Goal: Obtain resource: Download file/media

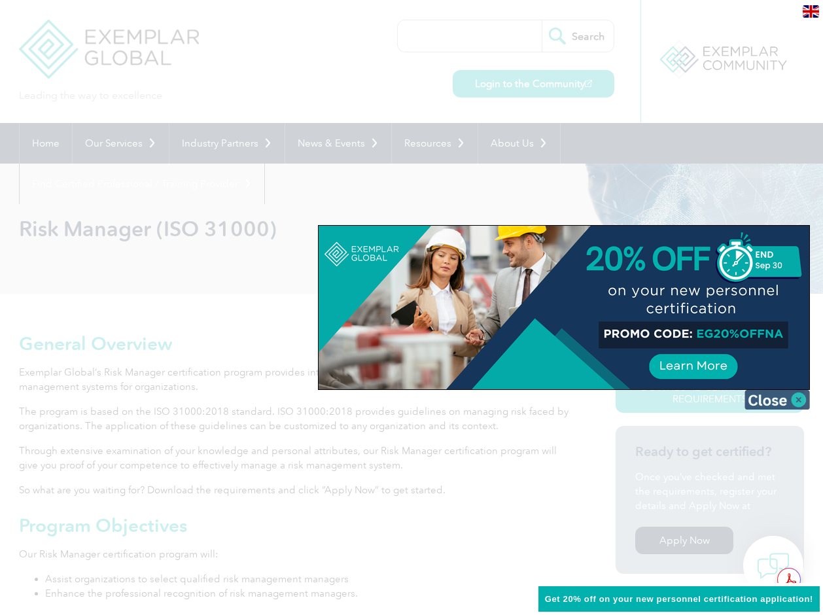
click at [785, 398] on img at bounding box center [776, 400] width 65 height 20
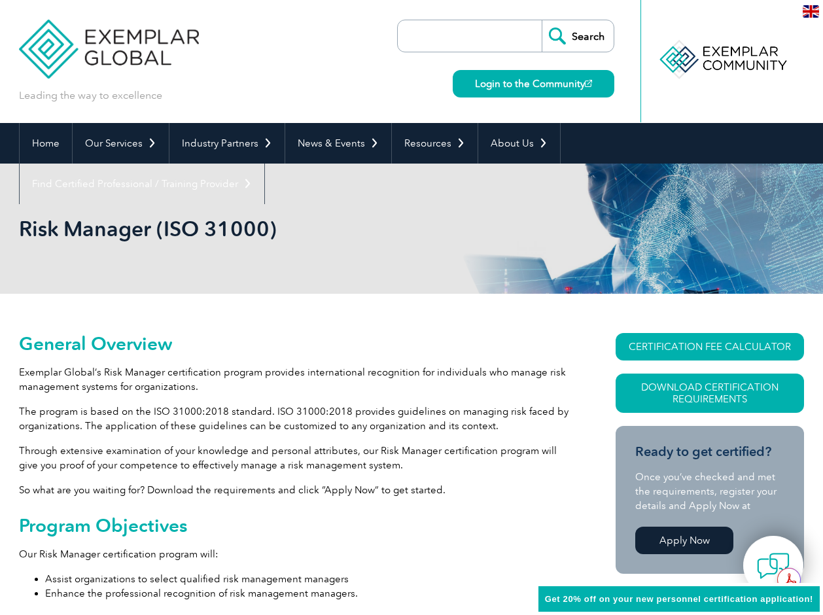
click at [814, 12] on img at bounding box center [811, 11] width 16 height 12
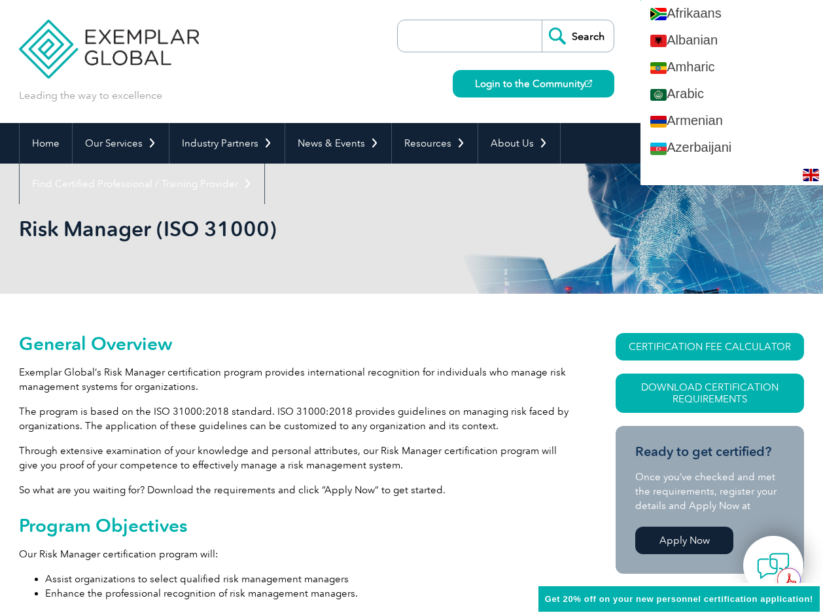
click at [284, 75] on div "Leading the way to excellence Search" at bounding box center [411, 61] width 785 height 123
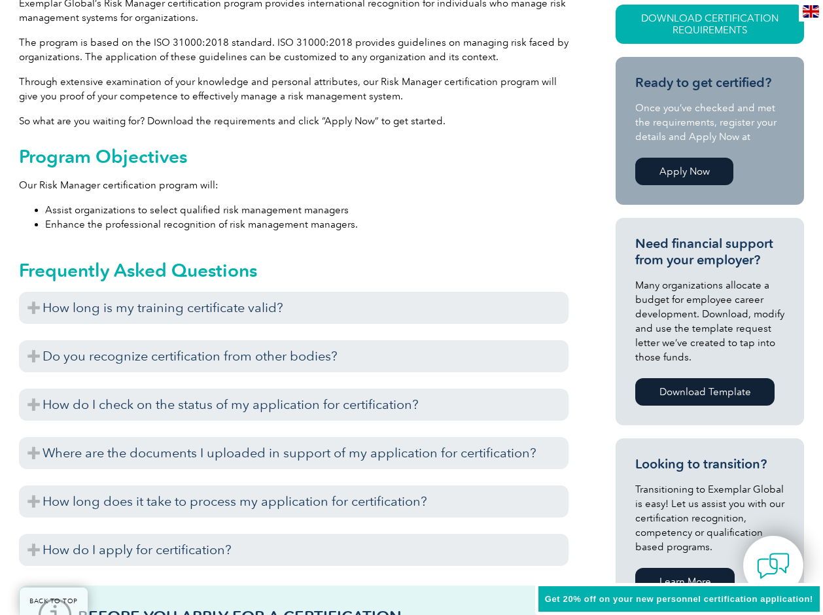
scroll to position [372, 0]
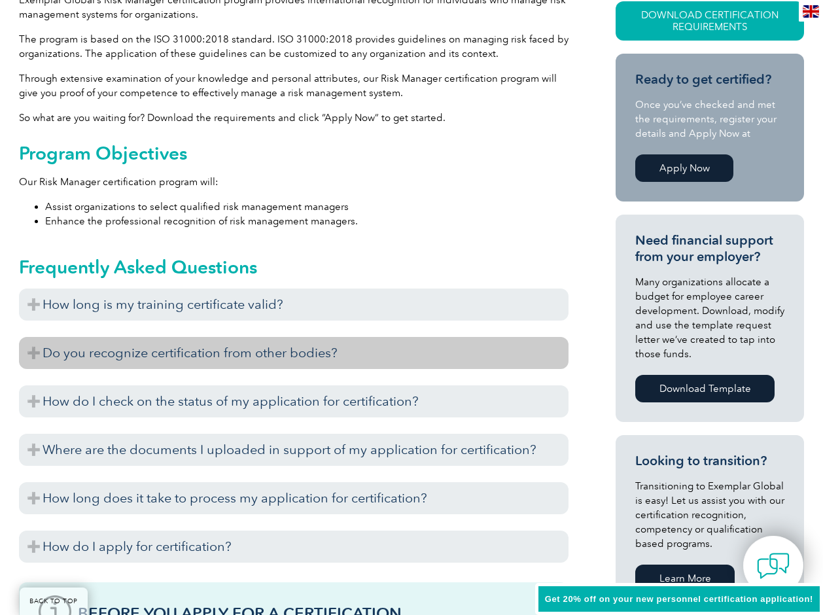
click at [209, 365] on h3 "Do you recognize certification from other bodies?" at bounding box center [294, 353] width 550 height 32
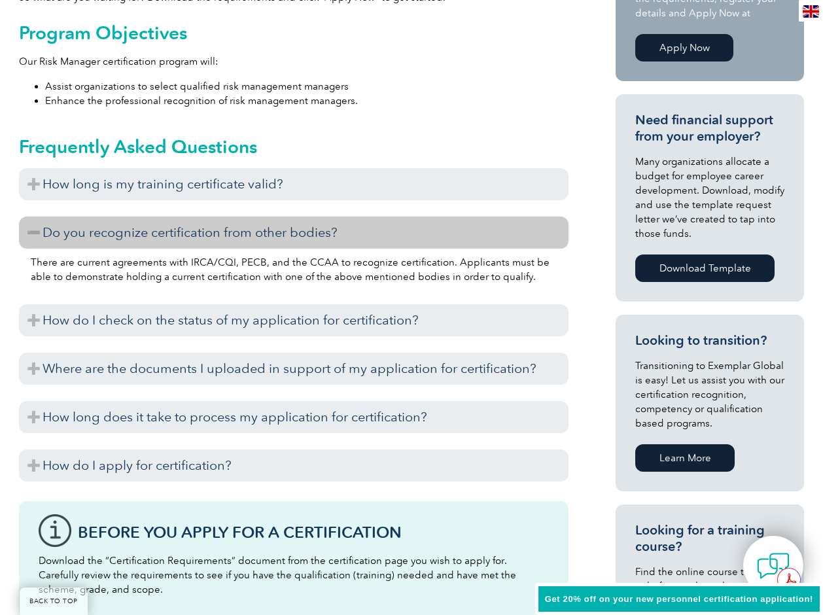
scroll to position [517, 0]
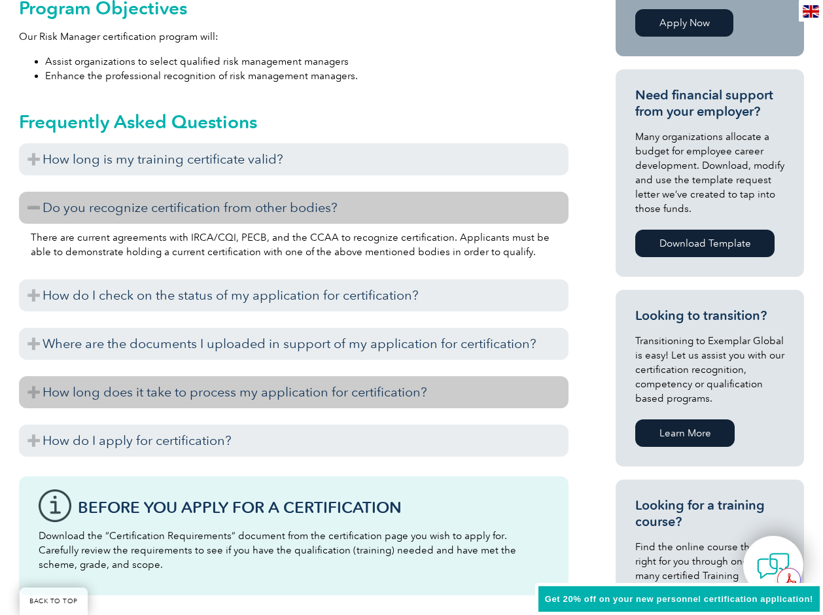
click at [253, 402] on h3 "How long does it take to process my application for certification?" at bounding box center [294, 392] width 550 height 32
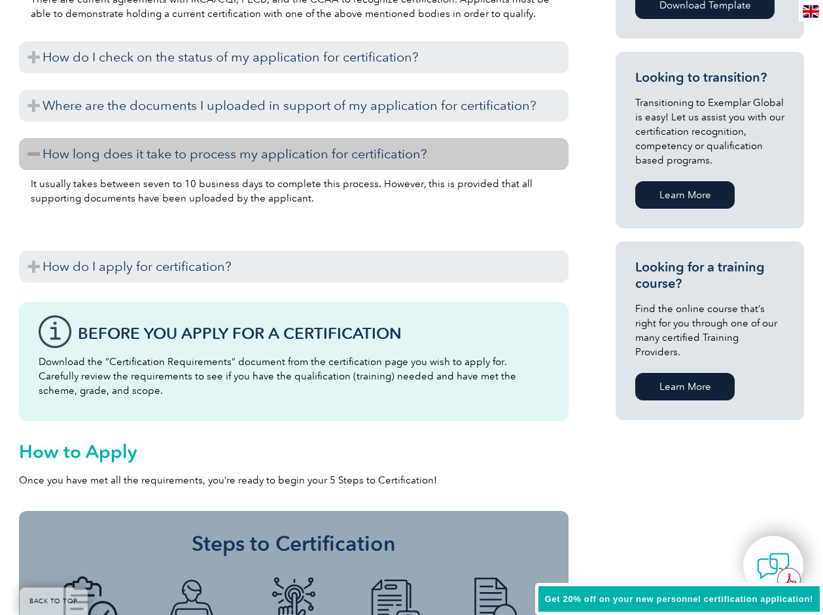
scroll to position [779, 0]
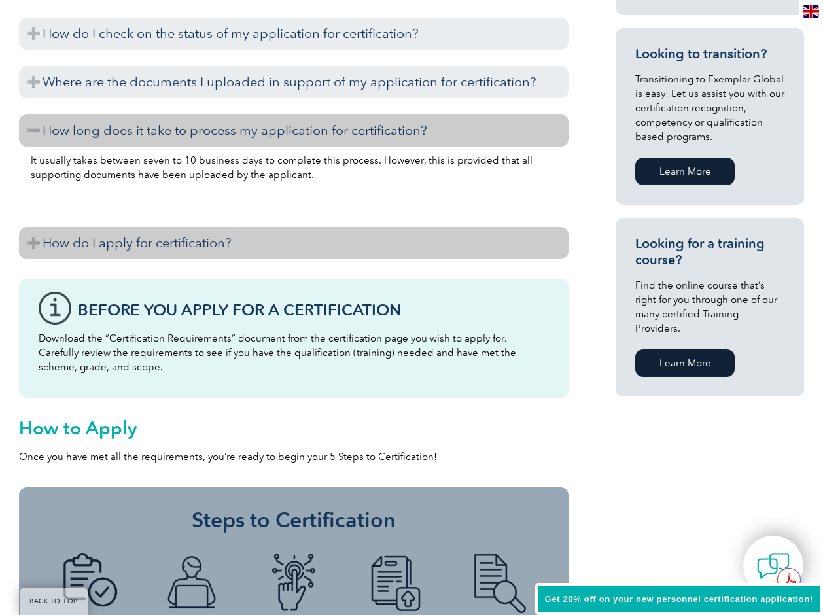
click at [70, 232] on h3 "How do I apply for certification?" at bounding box center [294, 243] width 550 height 32
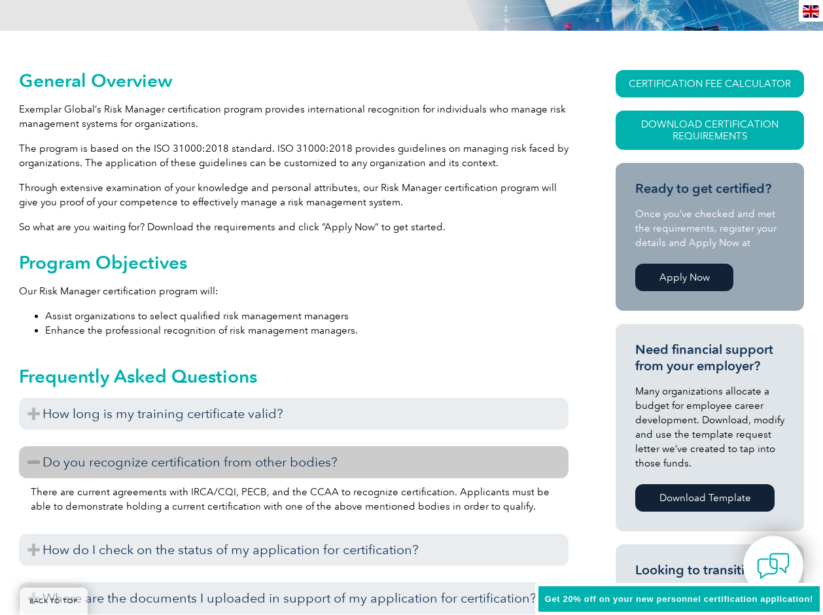
scroll to position [0, 0]
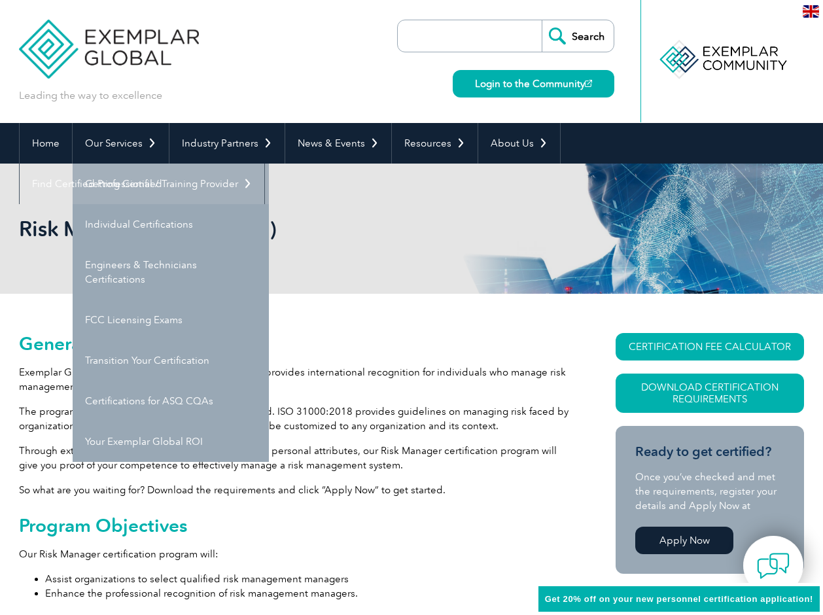
click at [131, 173] on link "Getting Certified" at bounding box center [171, 184] width 196 height 41
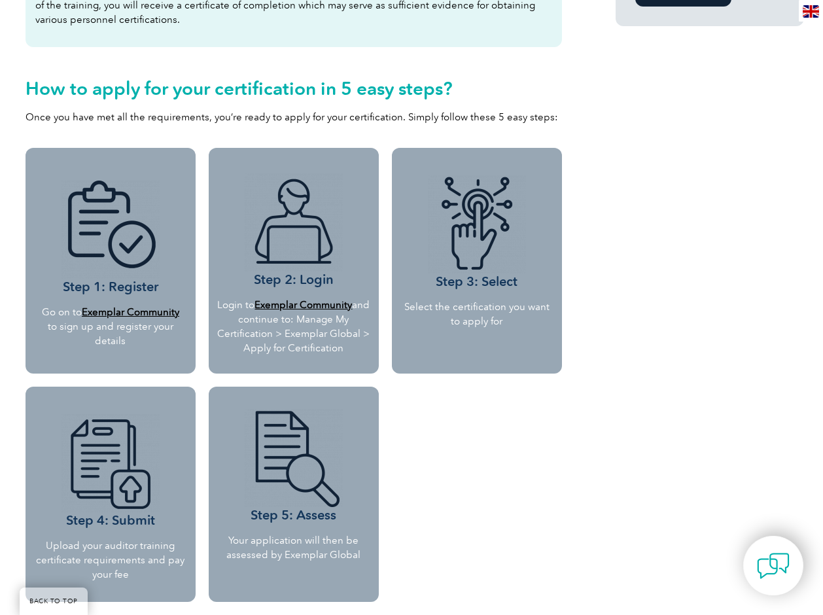
scroll to position [1057, 0]
click at [125, 312] on b "Exemplar Community" at bounding box center [130, 312] width 97 height 12
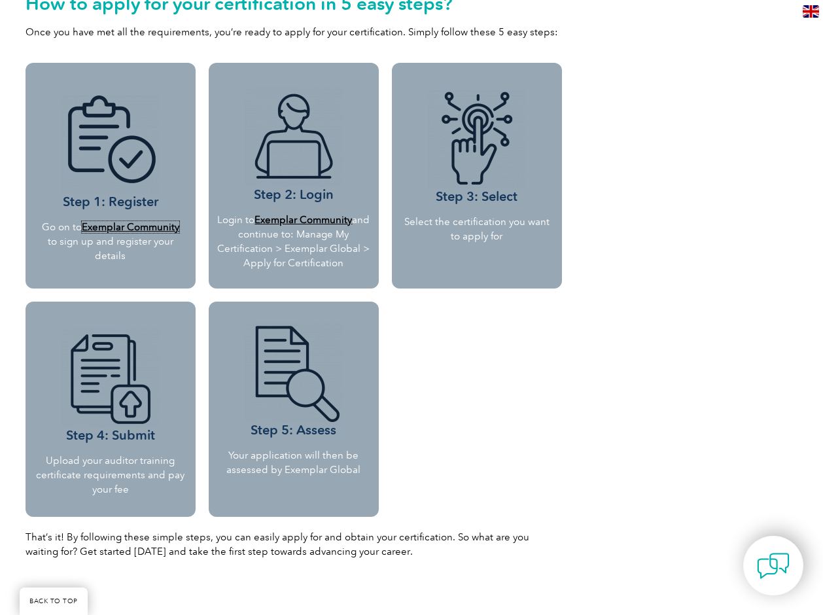
scroll to position [1151, 0]
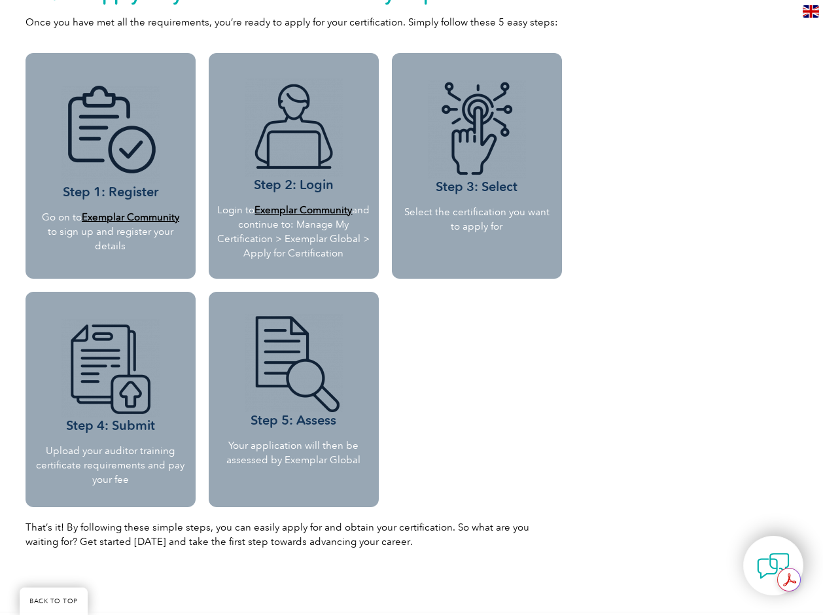
click at [90, 458] on p "Upload your auditor training certificate requirements and pay your fee" at bounding box center [110, 465] width 150 height 43
click at [84, 406] on img at bounding box center [110, 368] width 98 height 98
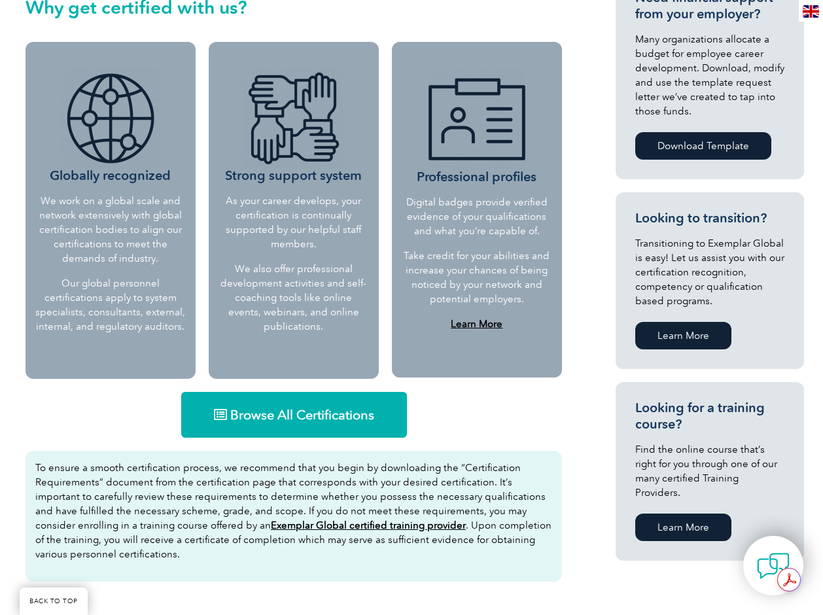
scroll to position [0, 0]
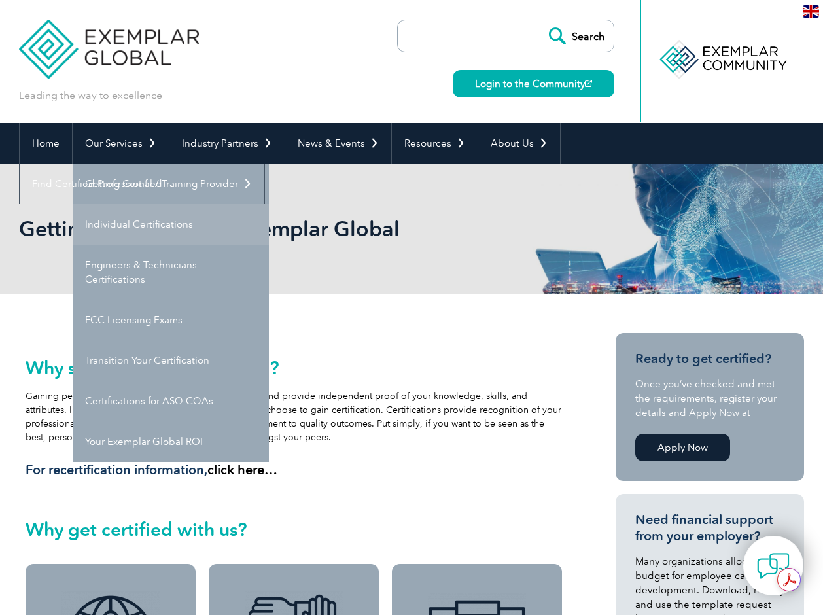
click at [131, 225] on link "Individual Certifications" at bounding box center [171, 224] width 196 height 41
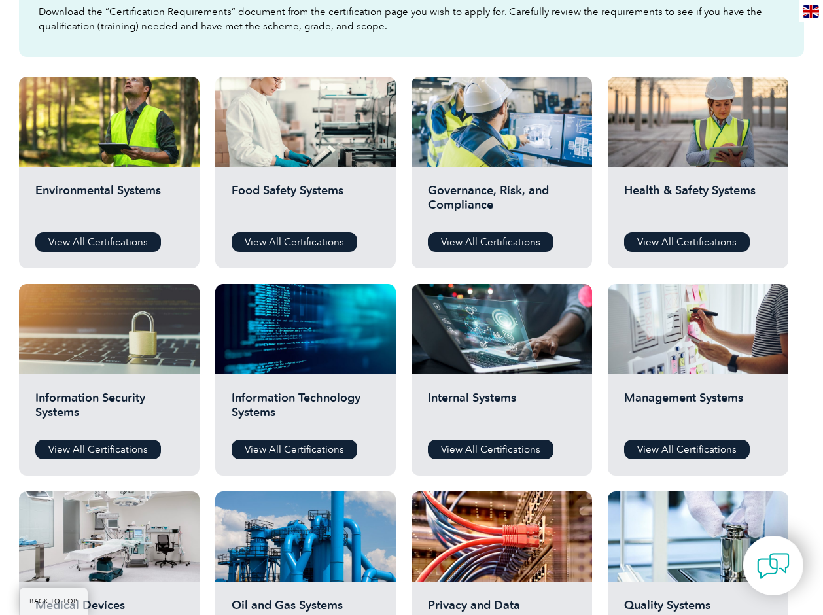
scroll to position [445, 0]
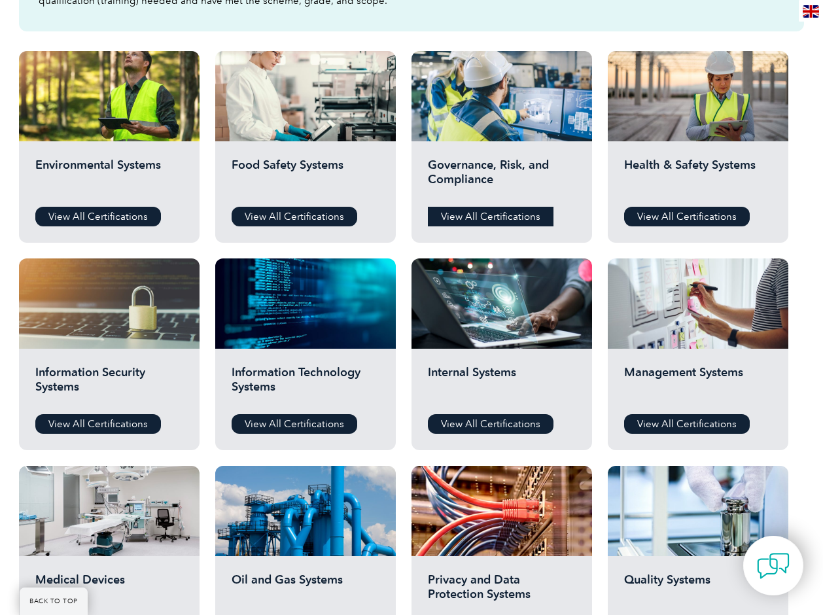
click at [488, 220] on link "View All Certifications" at bounding box center [491, 217] width 126 height 20
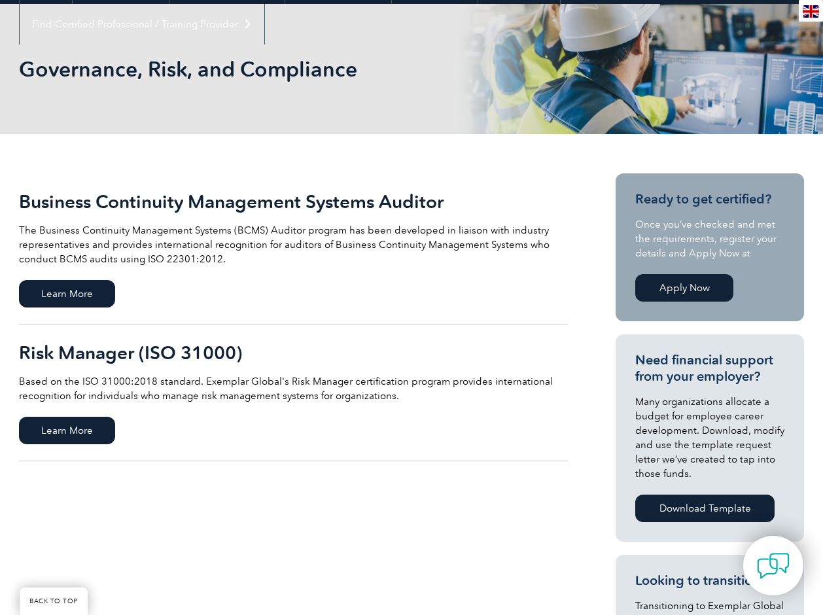
scroll to position [167, 0]
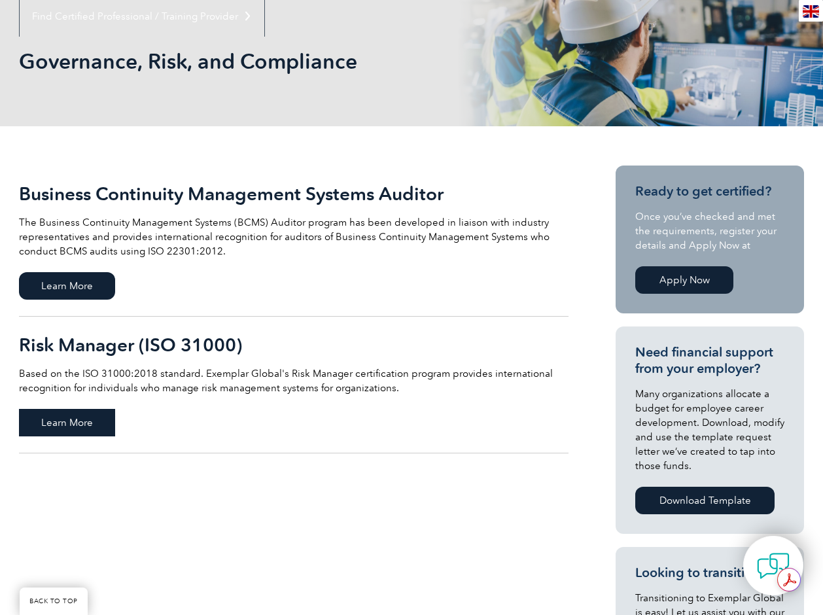
click at [60, 413] on span "Learn More" at bounding box center [67, 422] width 96 height 27
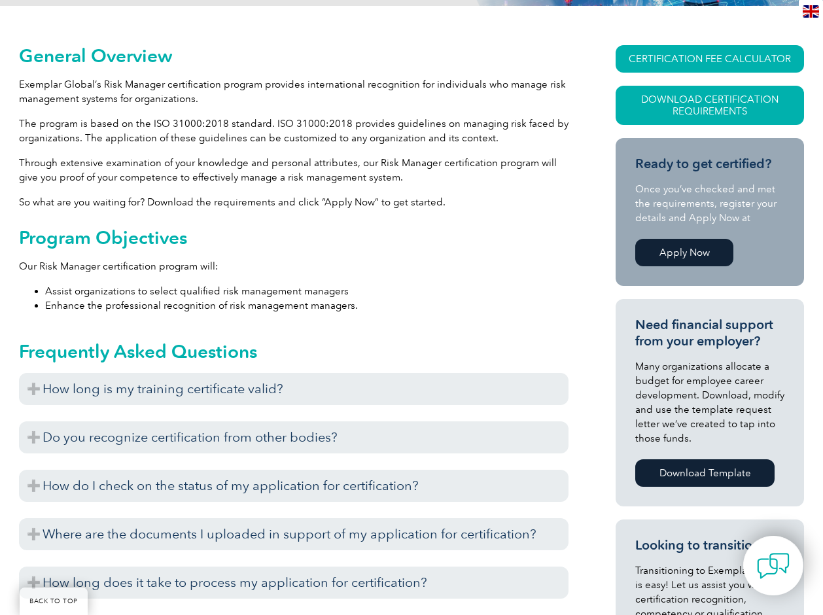
scroll to position [294, 0]
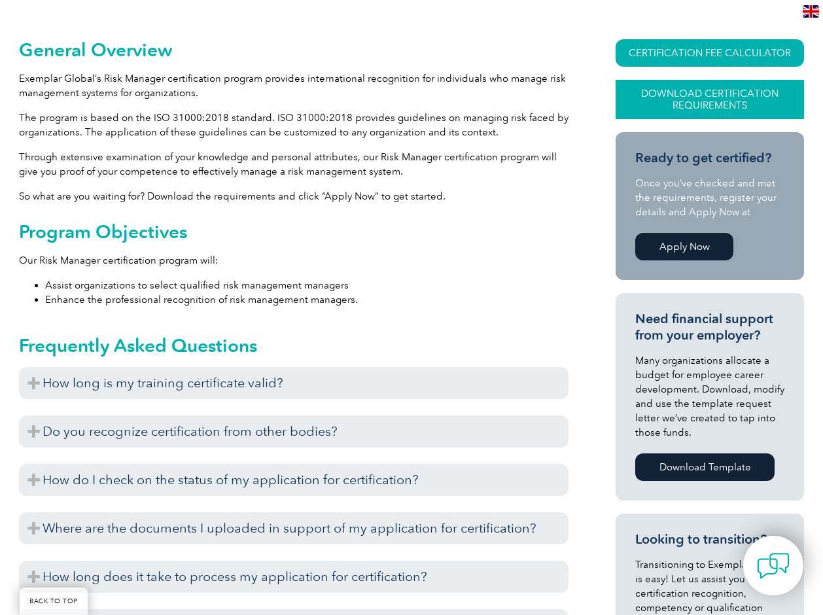
click at [704, 109] on link "Download Certification Requirements" at bounding box center [710, 99] width 188 height 39
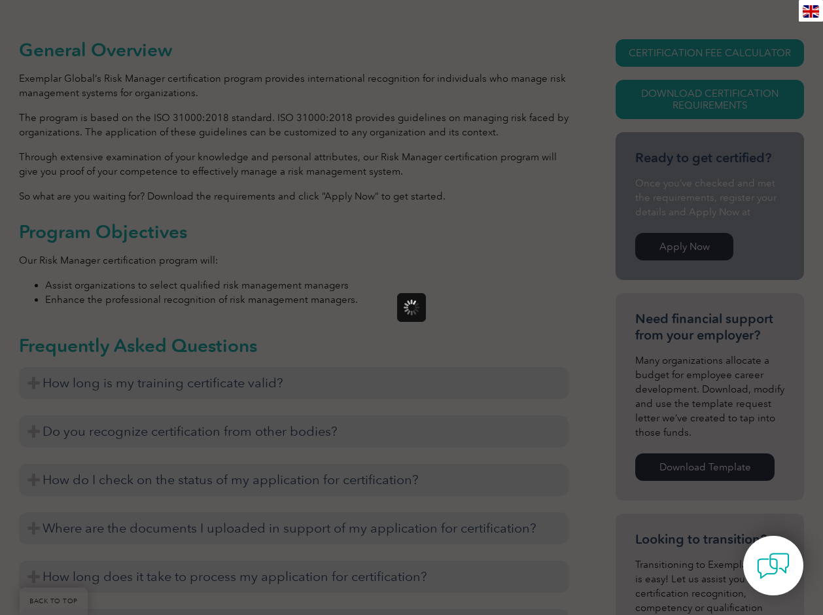
scroll to position [0, 0]
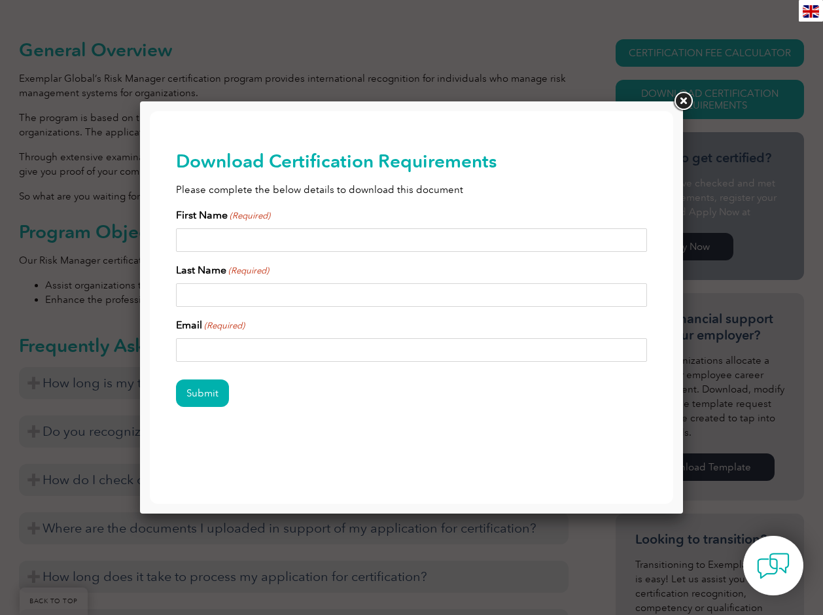
click at [248, 243] on input "First Name (Required)" at bounding box center [411, 240] width 471 height 24
type input "[PERSON_NAME]"
drag, startPoint x: 213, startPoint y: 353, endPoint x: 111, endPoint y: 345, distance: 103.0
click at [150, 345] on html "BACK TO TOP Leading the way to excellence Search" at bounding box center [411, 299] width 523 height 377
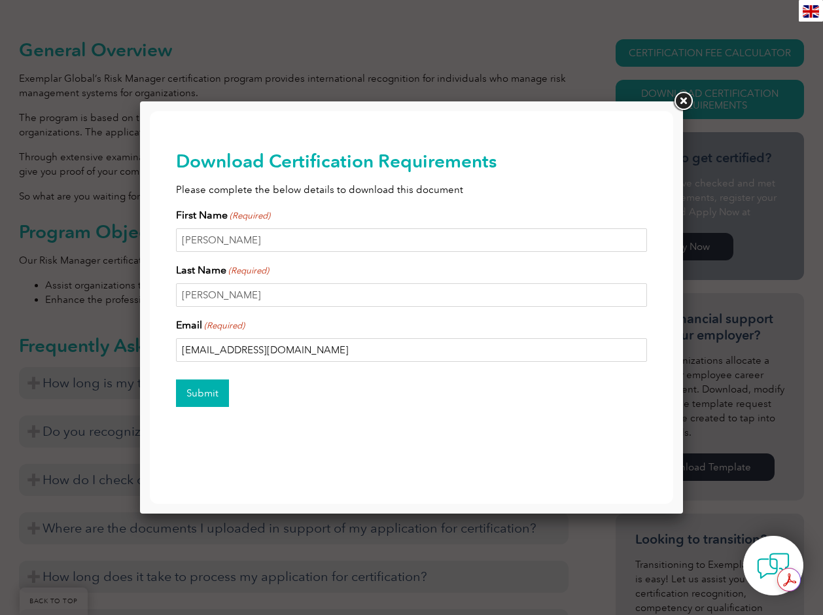
type input "[EMAIL_ADDRESS][DOMAIN_NAME]"
click at [206, 382] on input "Submit" at bounding box center [202, 392] width 53 height 27
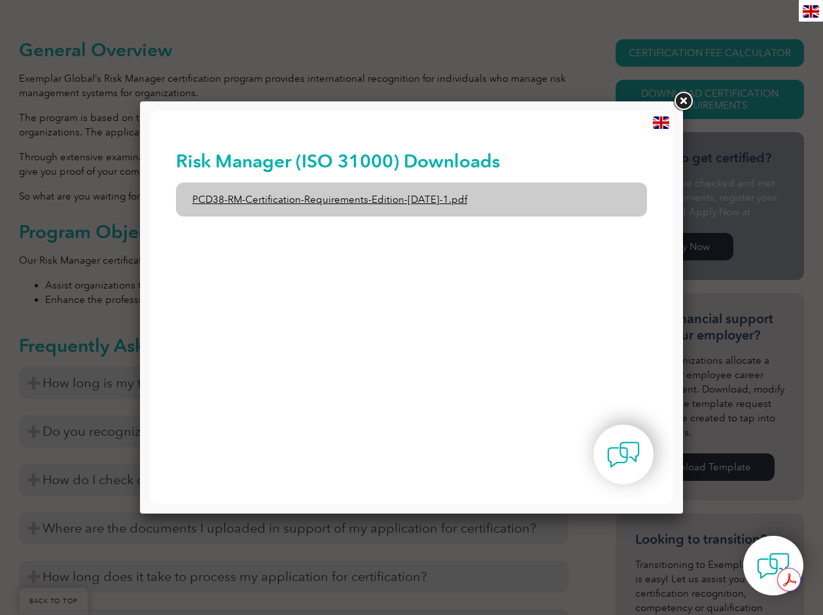
click at [469, 206] on link "PCD38-RM-Certification-Requirements-Edition-[DATE]-1.pdf" at bounding box center [411, 200] width 471 height 34
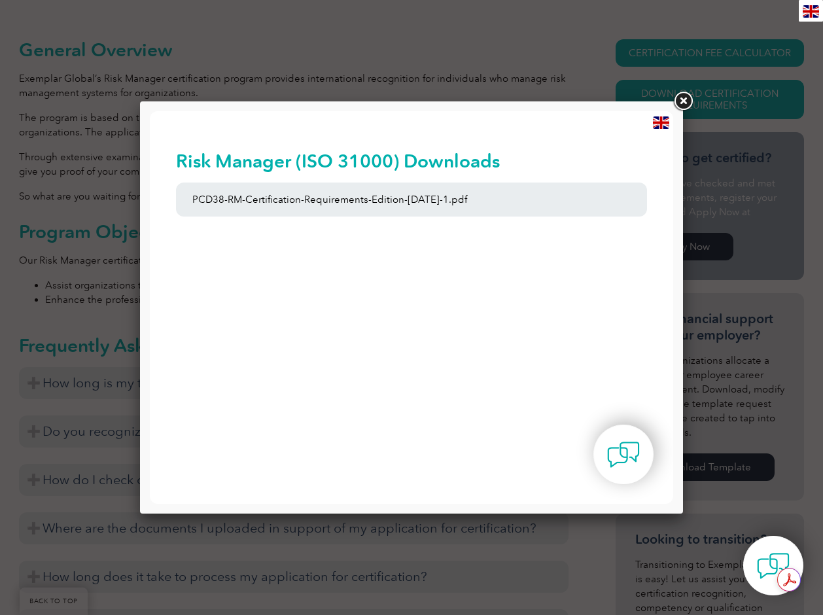
click at [682, 102] on link at bounding box center [683, 102] width 24 height 24
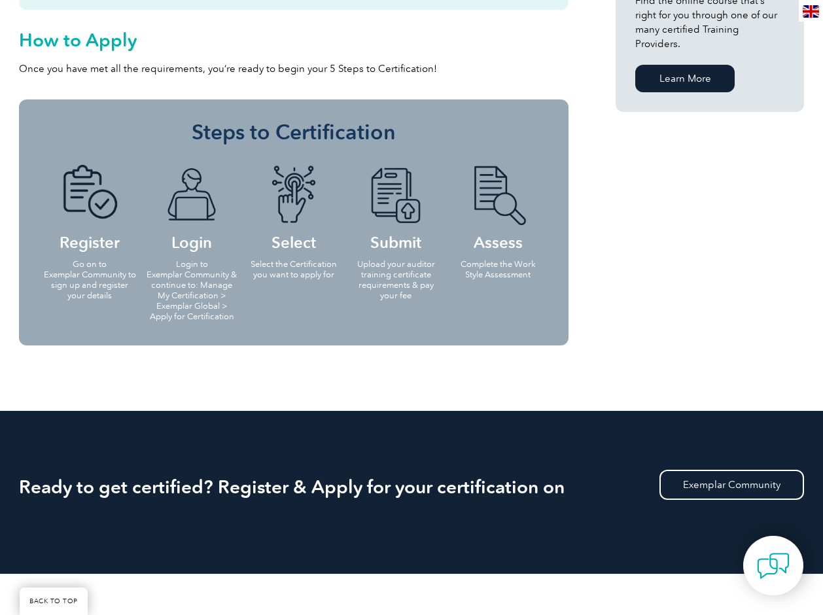
scroll to position [1053, 0]
